Goal: Information Seeking & Learning: Learn about a topic

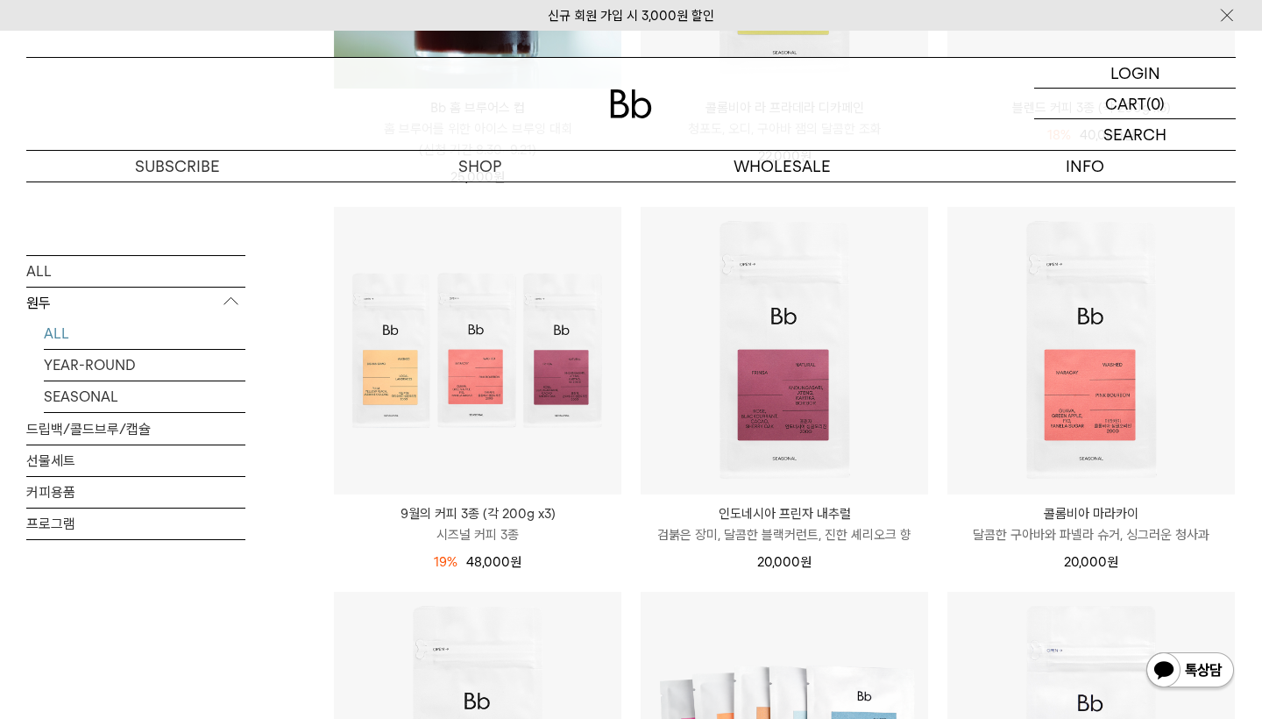
scroll to position [860, 0]
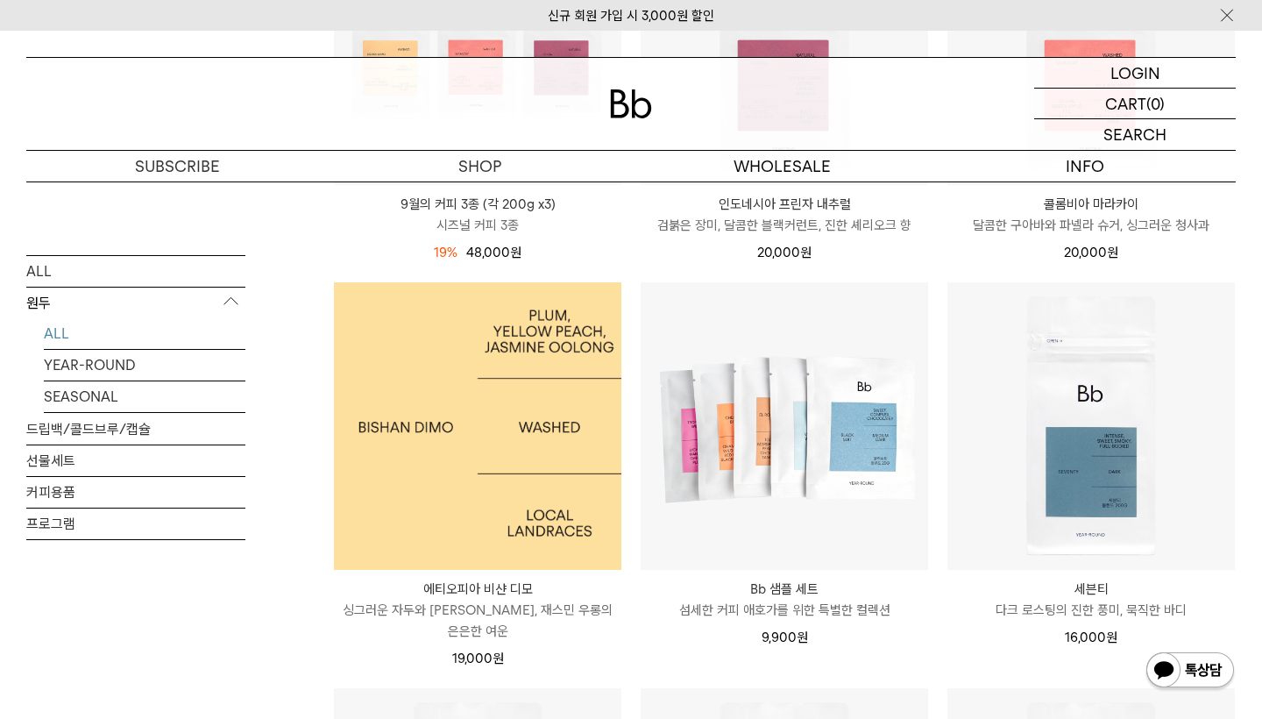
click at [531, 431] on img at bounding box center [478, 426] width 288 height 288
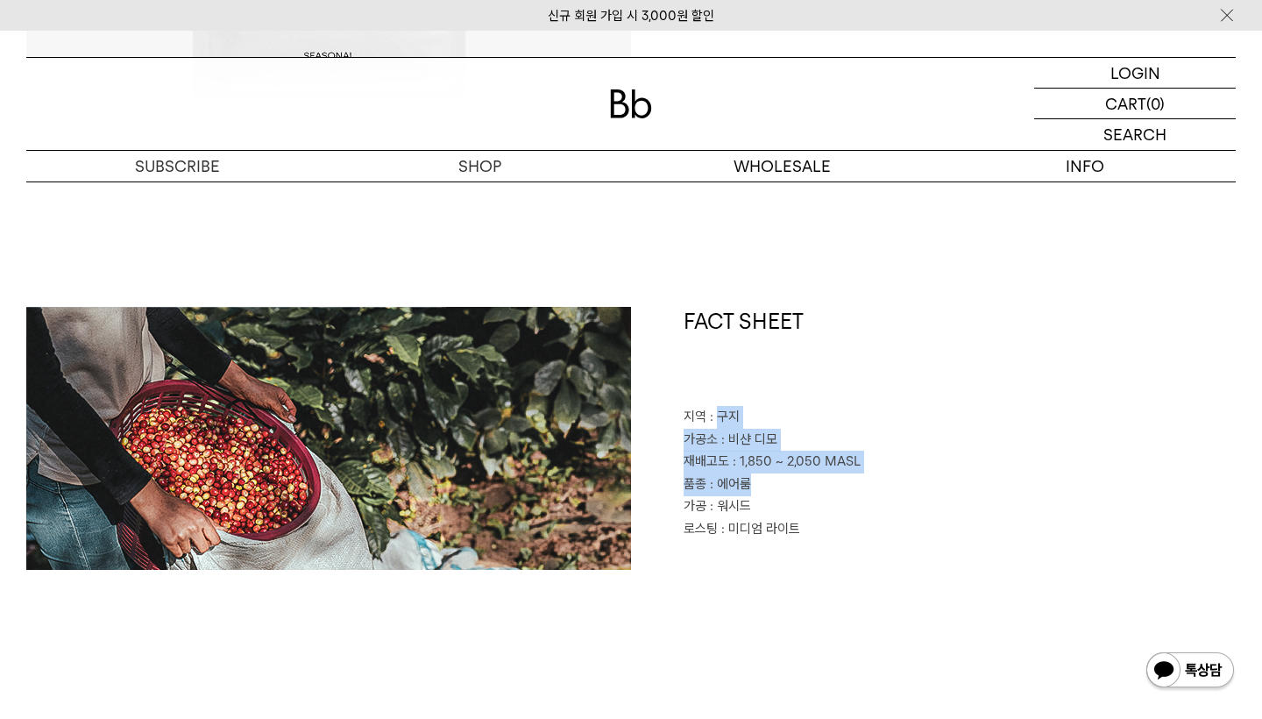
drag, startPoint x: 717, startPoint y: 417, endPoint x: 816, endPoint y: 499, distance: 128.3
click at [814, 495] on div "FACT SHEET 지역 : 구지 가공소 : 비샨 디모 재배고도 : 1,850 ~ 2,050 MASL 품종 : 에어룸 가공 : 워시드 로스팅 …" at bounding box center [933, 438] width 605 height 263
click at [816, 499] on p "가공 : 워시드" at bounding box center [960, 506] width 552 height 23
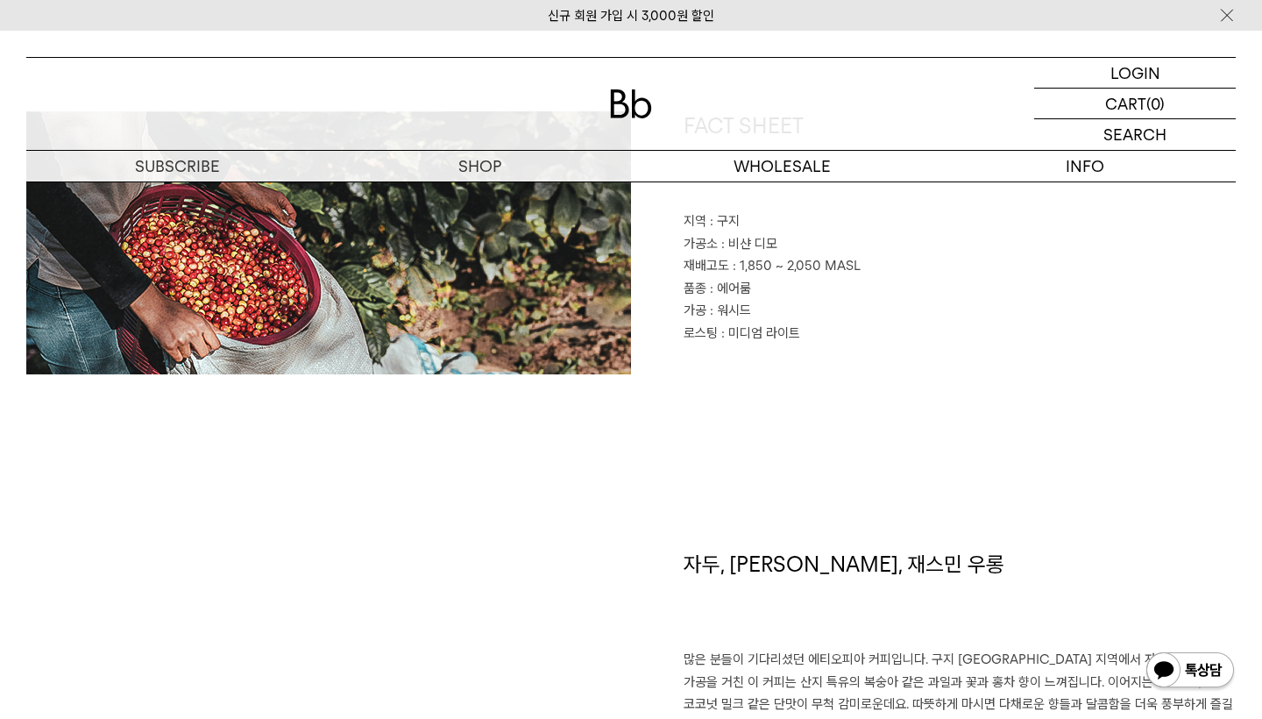
scroll to position [861, 0]
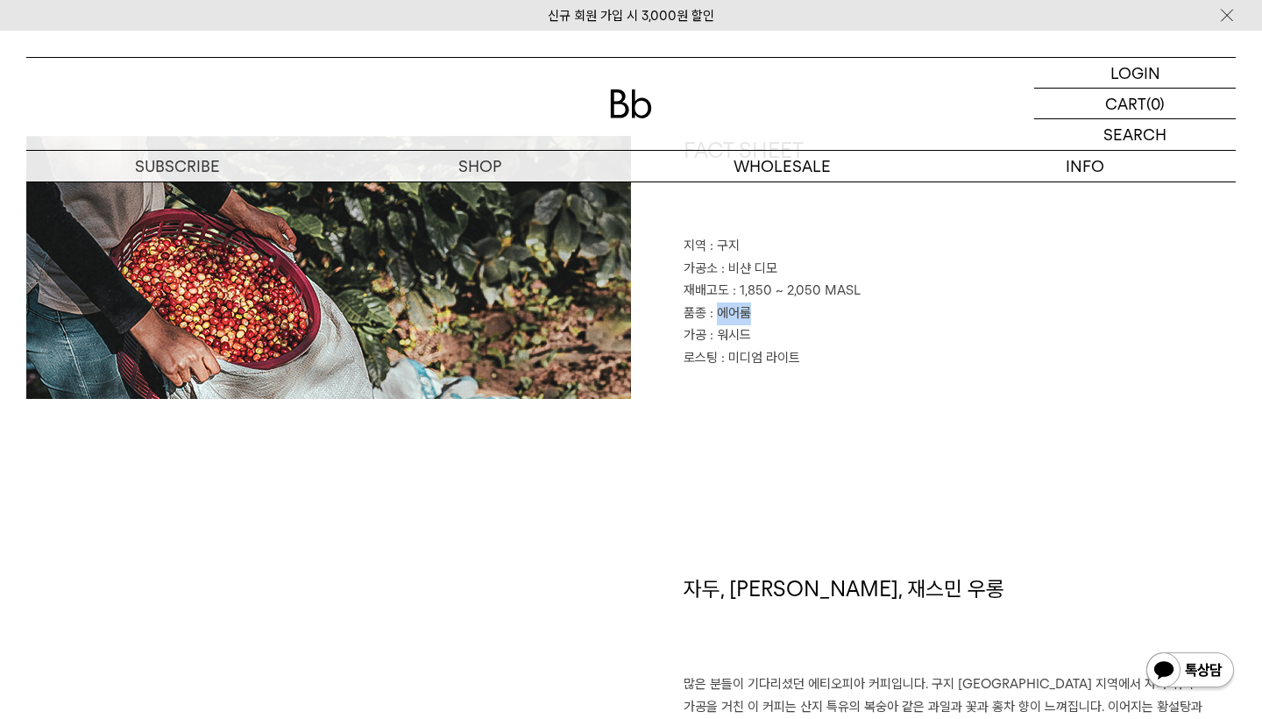
drag, startPoint x: 719, startPoint y: 313, endPoint x: 792, endPoint y: 320, distance: 73.1
click at [792, 320] on p "품종 : 에어룸" at bounding box center [960, 313] width 552 height 23
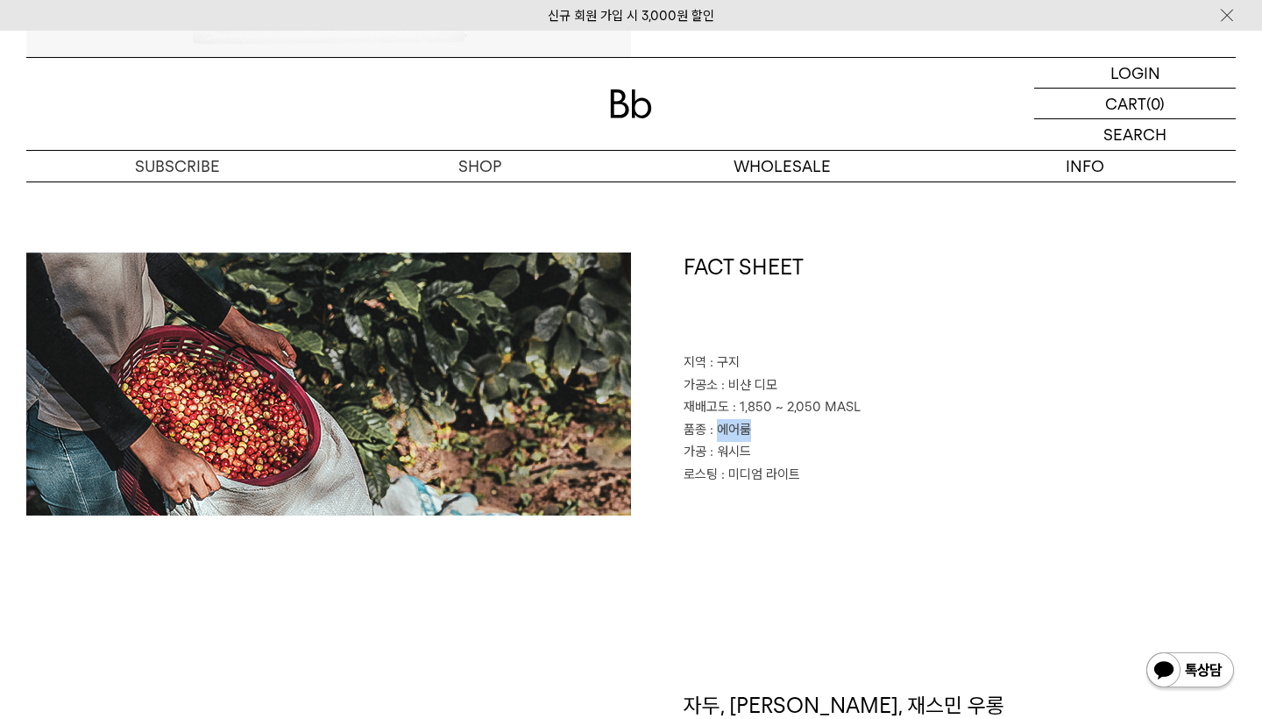
scroll to position [535, 0]
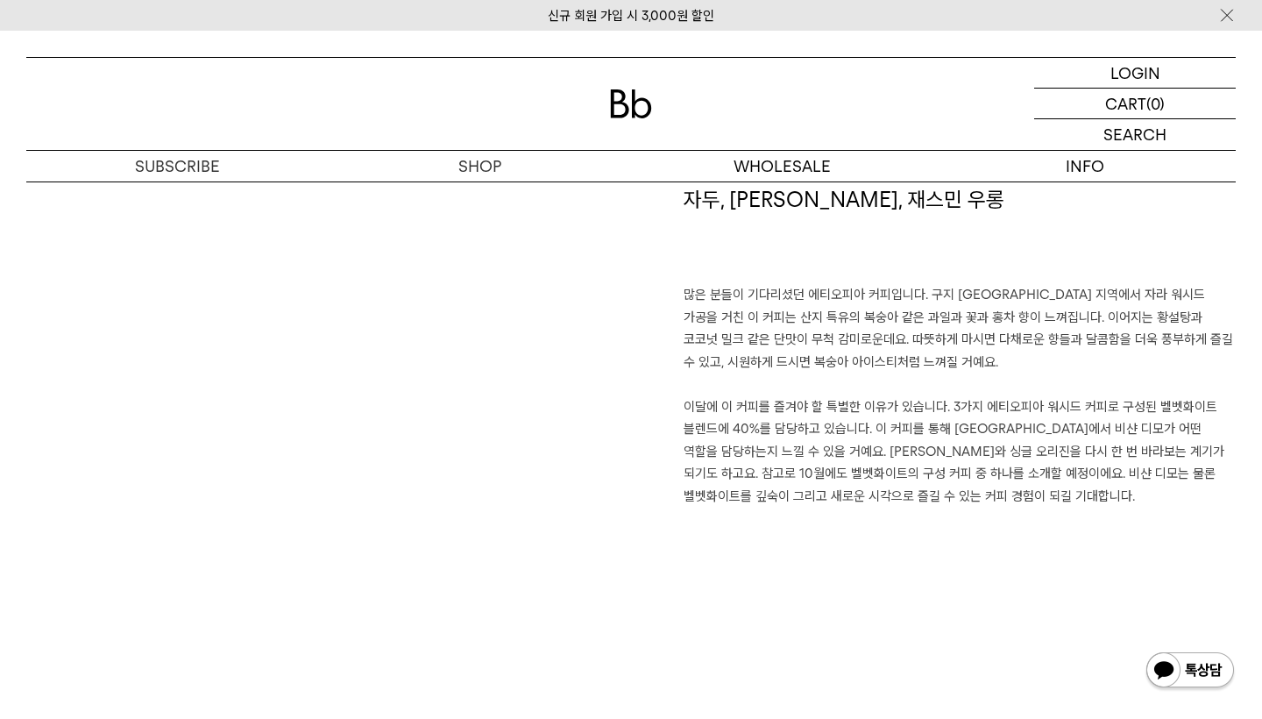
scroll to position [1248, 0]
drag, startPoint x: 682, startPoint y: 361, endPoint x: 905, endPoint y: 363, distance: 222.7
click at [905, 363] on div "자두, 황도, 재스민 우롱 많은 분들이 기다리셨던 에티오피아 커피입니다. 구지 샤키소 지역에서 자라 워시드 가공을 거친 이 커피는 산지 특유의…" at bounding box center [933, 413] width 605 height 453
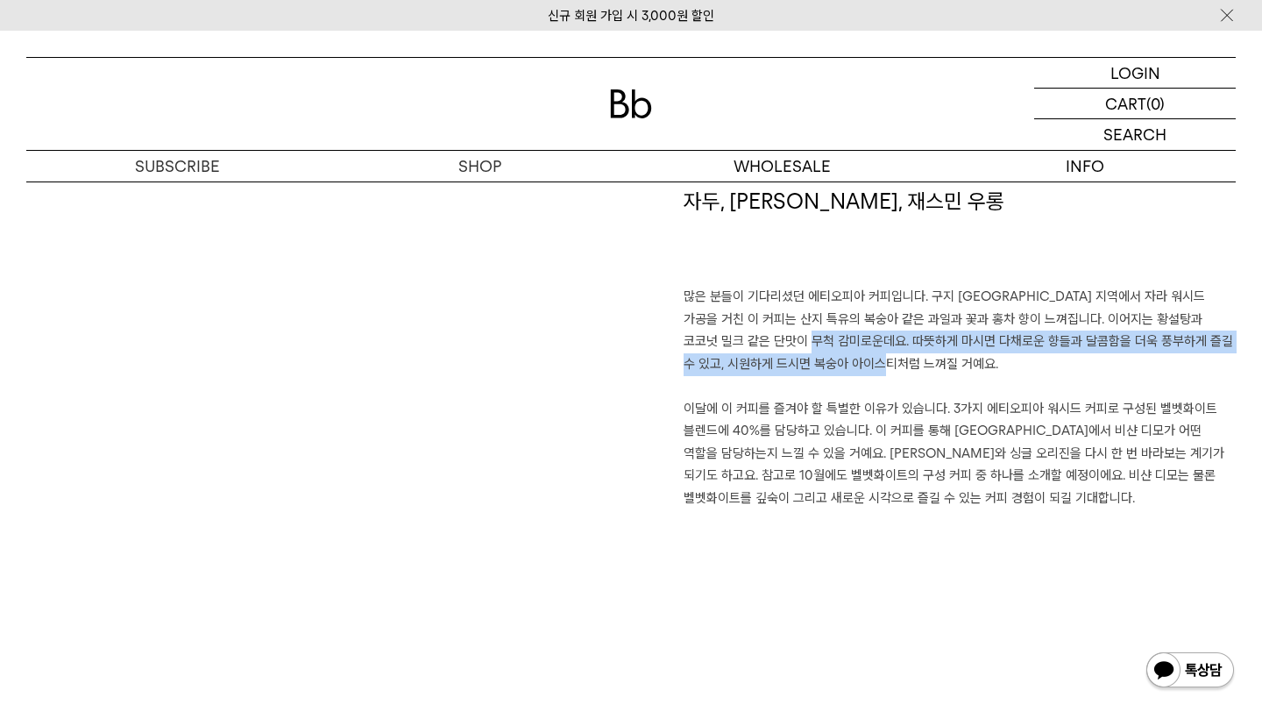
drag, startPoint x: 768, startPoint y: 341, endPoint x: 971, endPoint y: 348, distance: 203.5
click at [971, 348] on p "많은 분들이 기다리셨던 에티오피아 커피입니다. 구지 샤키소 지역에서 자라 워시드 가공을 거친 이 커피는 산지 특유의 복숭아 같은 과일과 꽃과 …" at bounding box center [960, 398] width 552 height 224
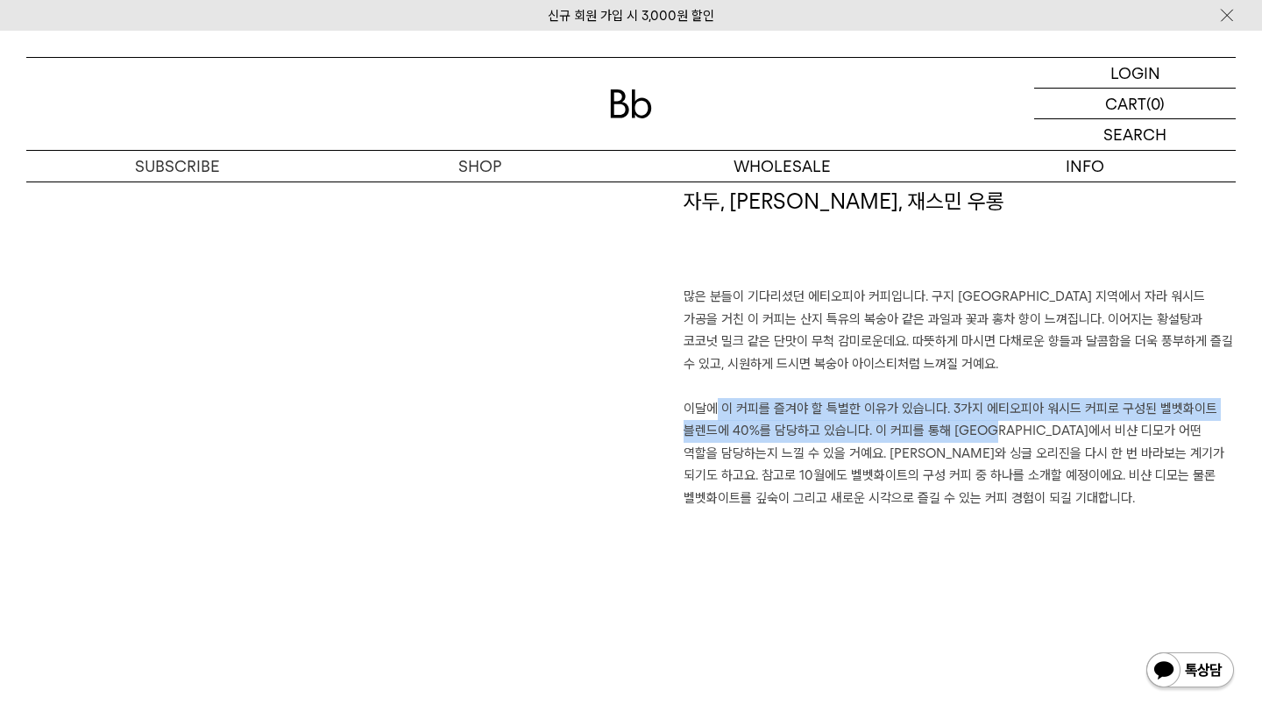
drag, startPoint x: 691, startPoint y: 406, endPoint x: 988, endPoint y: 417, distance: 297.4
click at [988, 417] on p "많은 분들이 기다리셨던 에티오피아 커피입니다. 구지 샤키소 지역에서 자라 워시드 가공을 거친 이 커피는 산지 특유의 복숭아 같은 과일과 꽃과 …" at bounding box center [960, 398] width 552 height 224
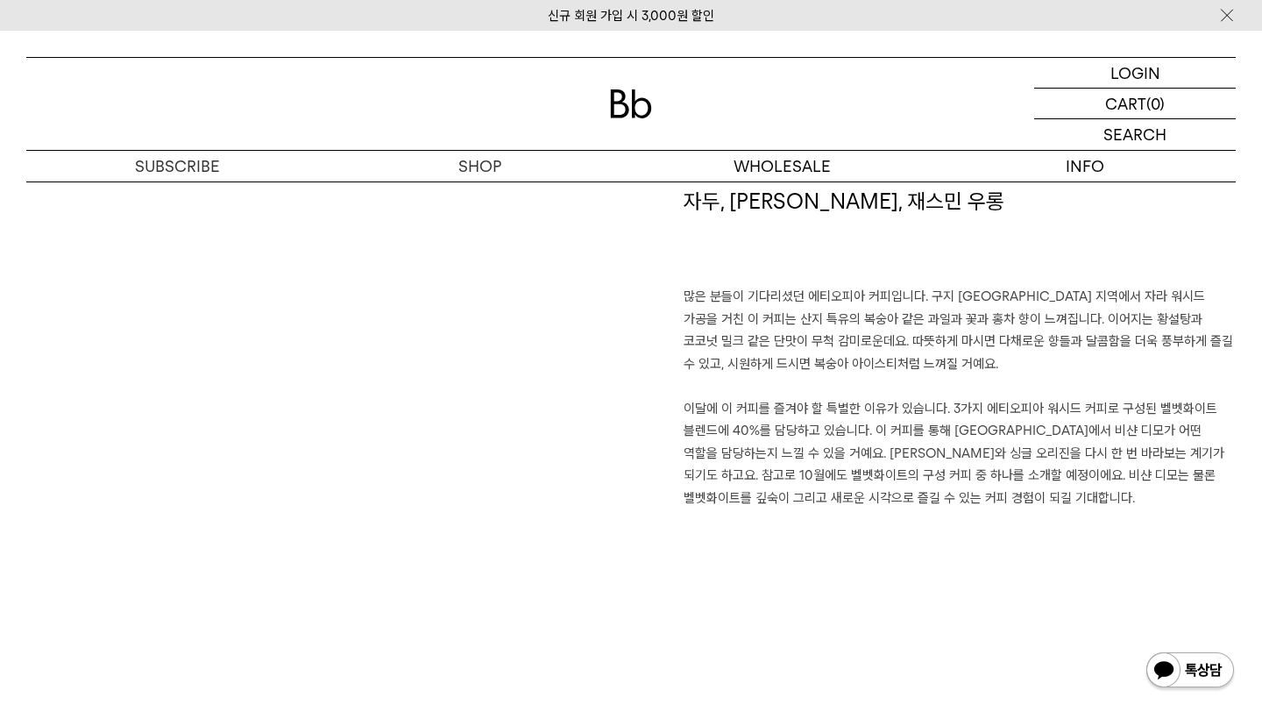
click at [857, 512] on div "자두, 황도, 재스민 우롱 많은 분들이 기다리셨던 에티오피아 커피입니다. 구지 샤키소 지역에서 자라 워시드 가공을 거친 이 커피는 산지 특유의…" at bounding box center [933, 413] width 605 height 453
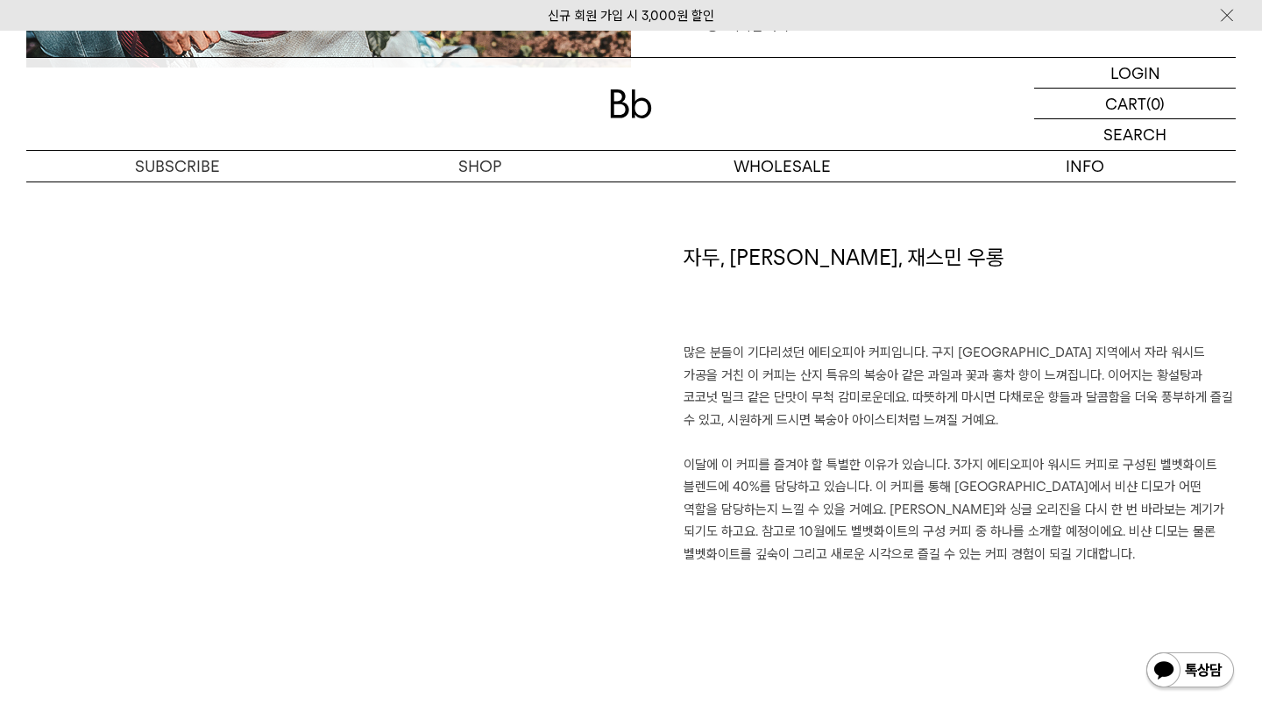
scroll to position [1171, 0]
